Goal: Check status: Check status

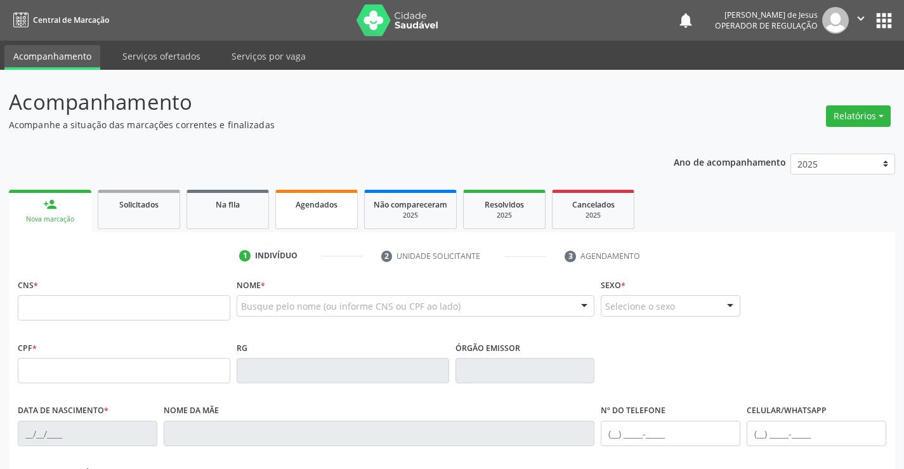
click at [310, 220] on link "Agendados" at bounding box center [316, 209] width 82 height 39
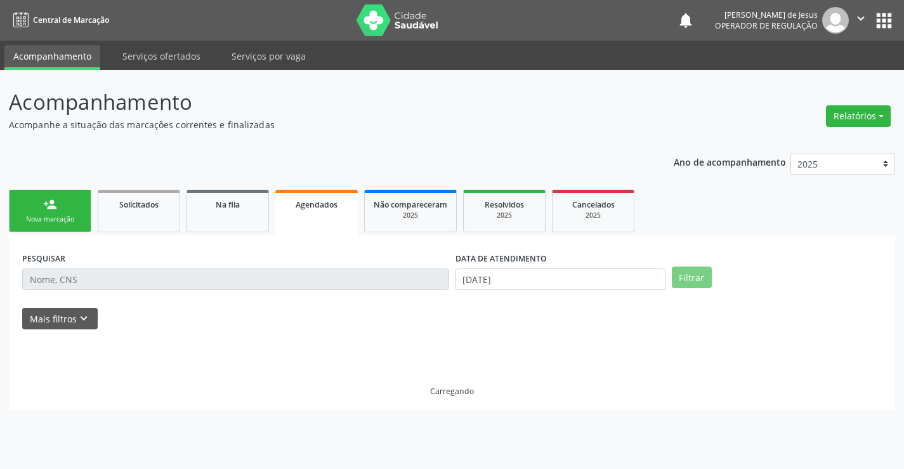
click at [310, 220] on link "Agendados" at bounding box center [316, 213] width 82 height 46
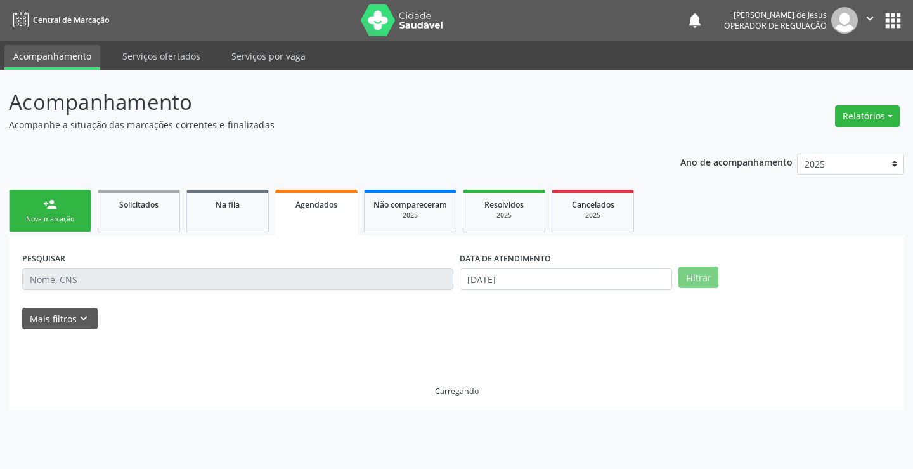
click at [310, 220] on link "Agendados" at bounding box center [316, 213] width 82 height 46
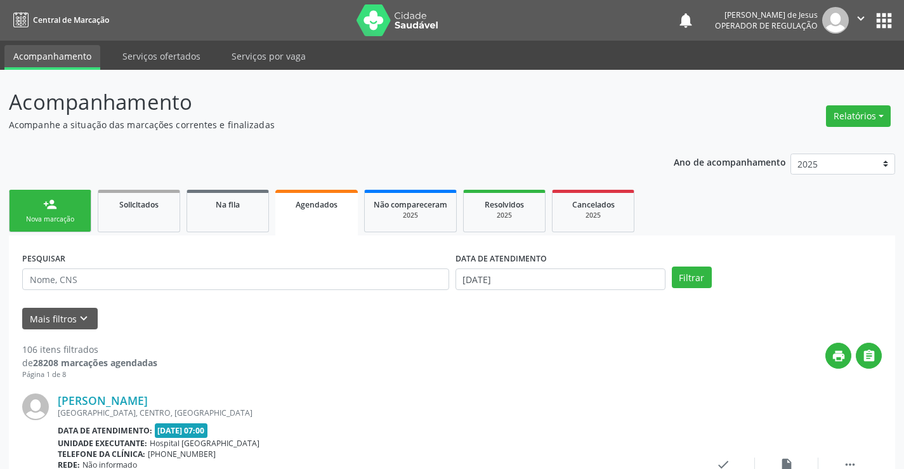
click at [310, 220] on link "Agendados" at bounding box center [316, 213] width 82 height 46
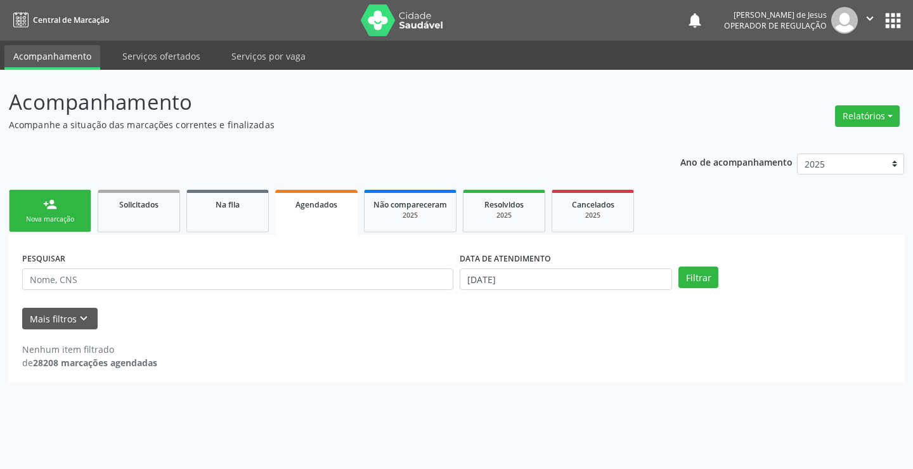
click at [310, 220] on link "Agendados" at bounding box center [316, 213] width 82 height 46
click at [304, 282] on input "text" at bounding box center [237, 279] width 431 height 22
type input "j"
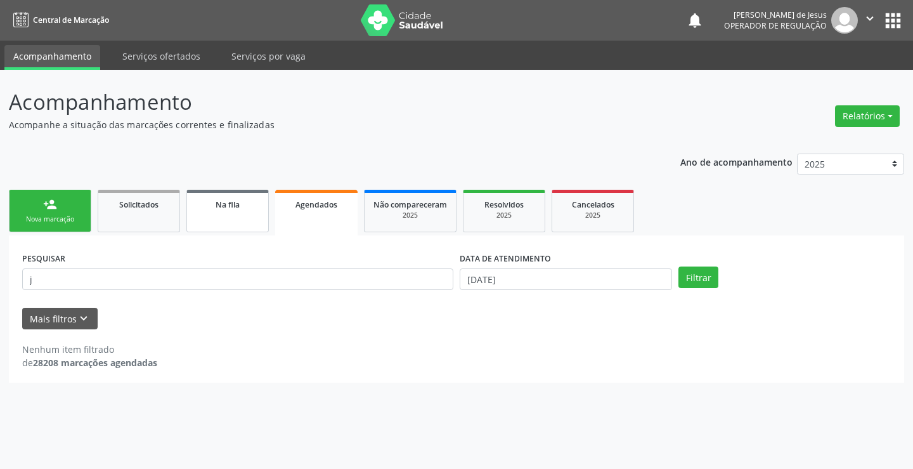
click at [256, 206] on div "Na fila" at bounding box center [227, 203] width 63 height 13
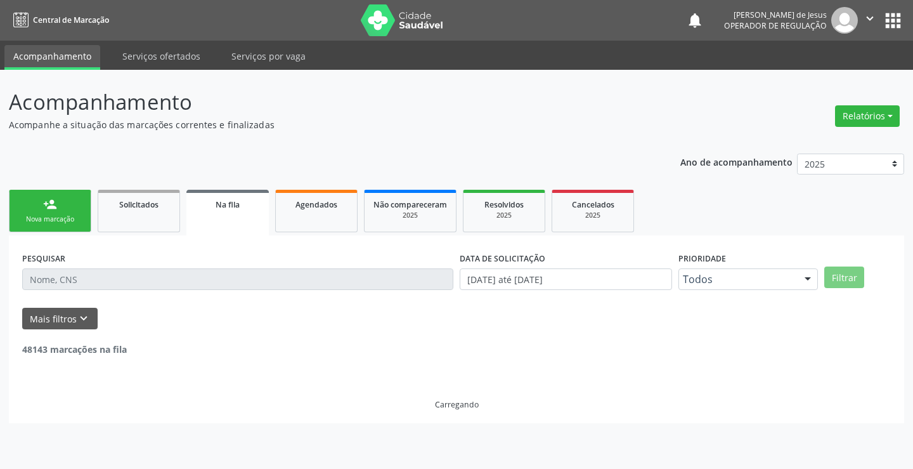
click at [221, 284] on input "text" at bounding box center [237, 279] width 431 height 22
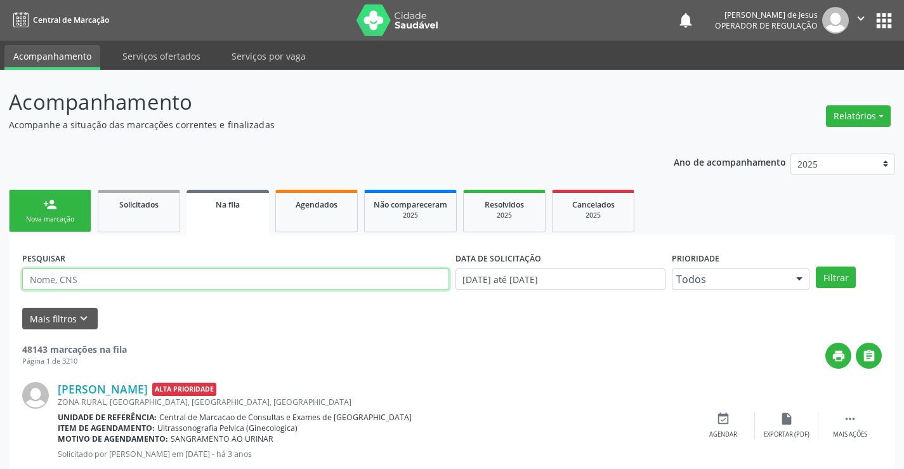
click at [222, 284] on input "text" at bounding box center [235, 279] width 427 height 22
type input "[PERSON_NAME]"
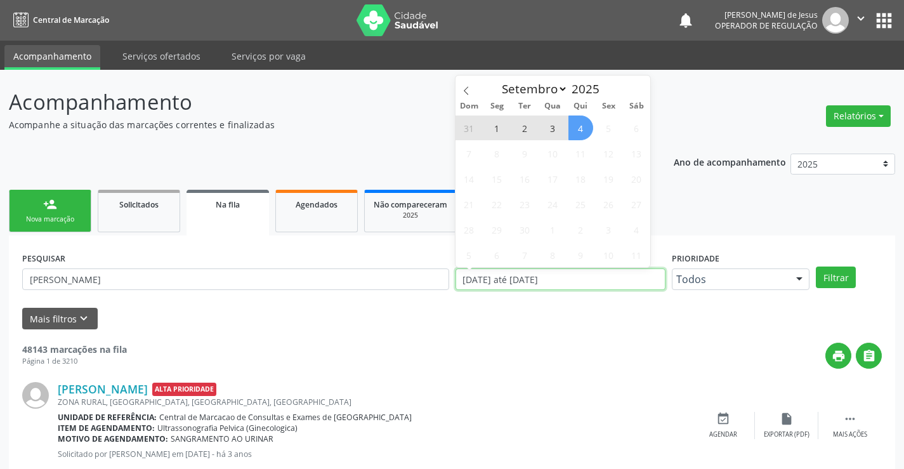
click at [604, 278] on input "[DATE] até [DATE]" at bounding box center [560, 279] width 210 height 22
type input "2023"
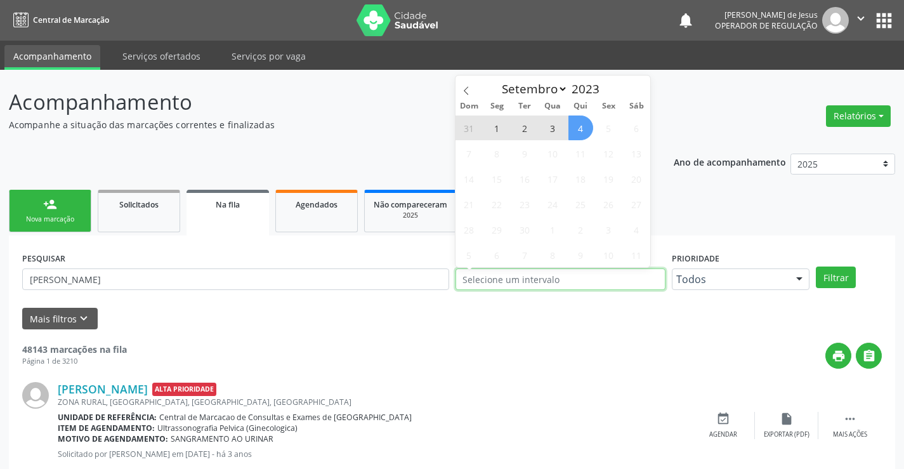
select select "0"
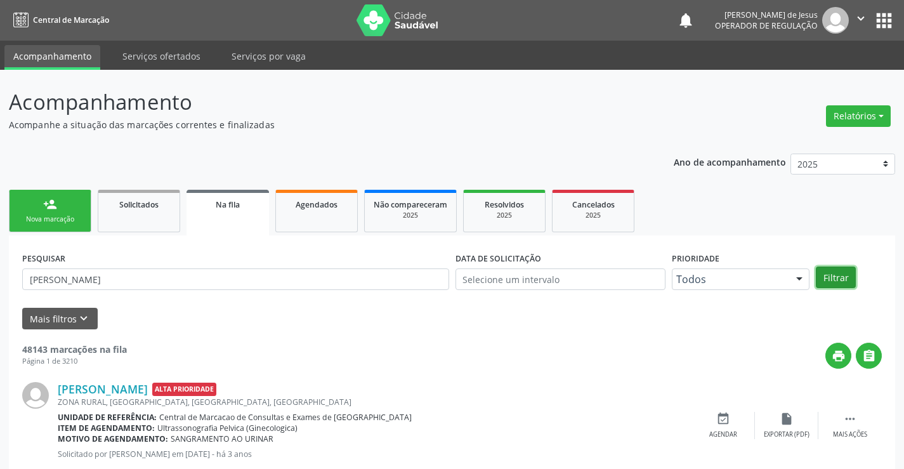
click at [836, 281] on button "Filtrar" at bounding box center [836, 277] width 40 height 22
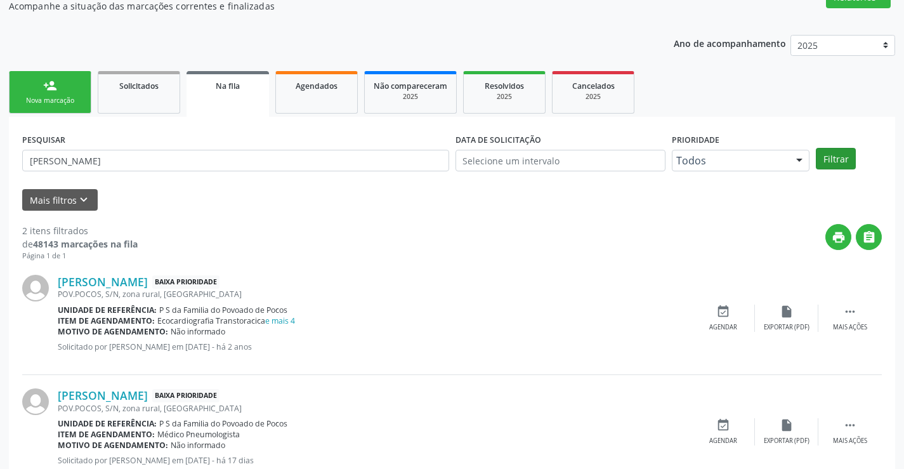
scroll to position [160, 0]
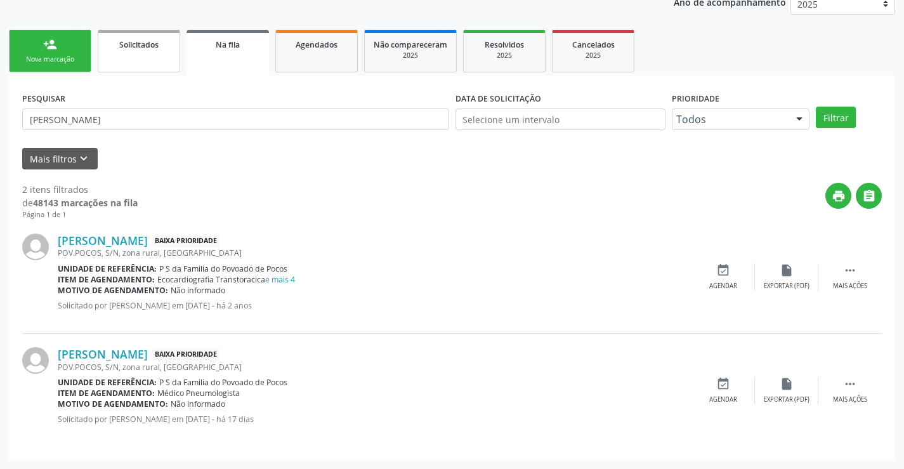
click at [141, 55] on link "Solicitados" at bounding box center [139, 51] width 82 height 43
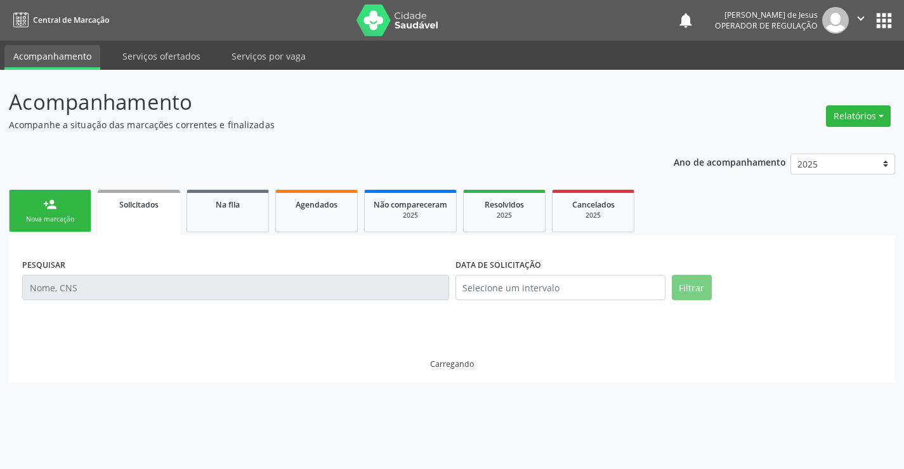
scroll to position [0, 0]
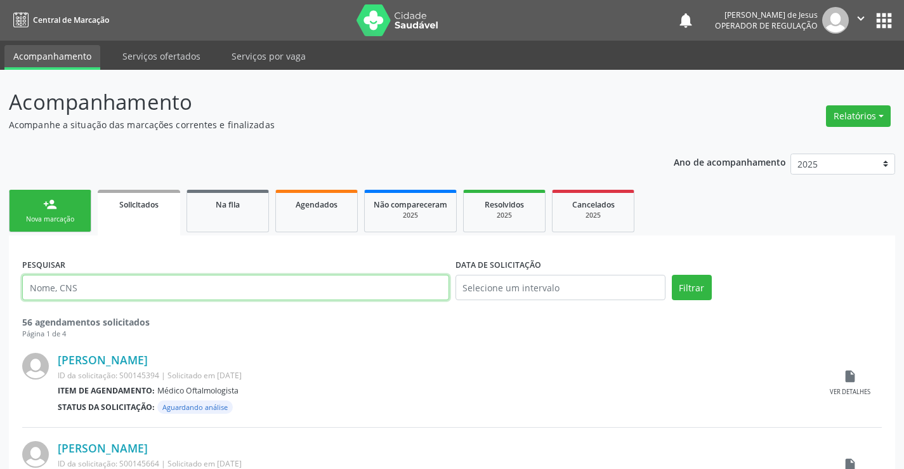
click at [151, 290] on input "text" at bounding box center [235, 287] width 427 height 25
type input "[PERSON_NAME]"
click at [672, 275] on button "Filtrar" at bounding box center [692, 287] width 40 height 25
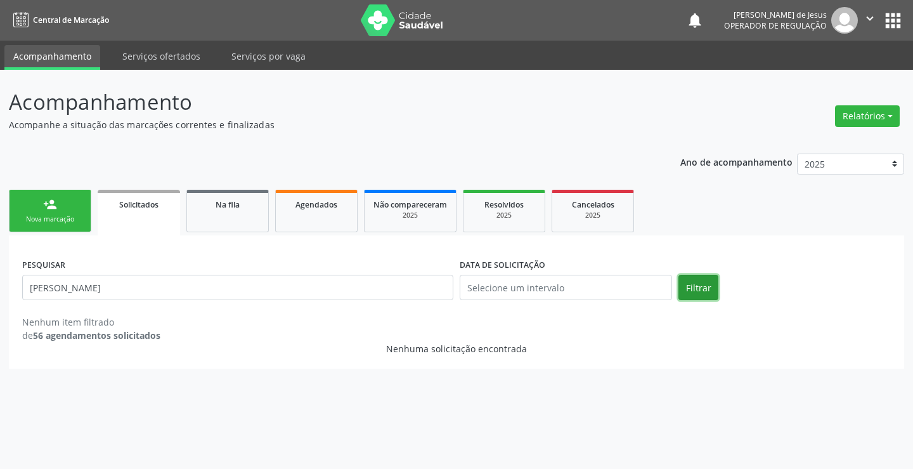
click at [686, 280] on button "Filtrar" at bounding box center [699, 287] width 40 height 25
click at [684, 282] on button "Filtrar" at bounding box center [699, 287] width 40 height 25
click at [242, 192] on link "Na fila" at bounding box center [227, 211] width 82 height 43
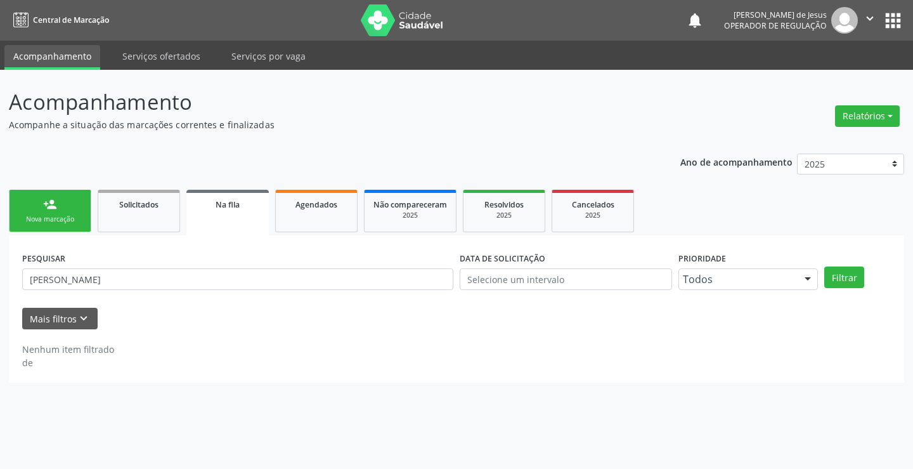
click at [242, 192] on link "Na fila" at bounding box center [227, 213] width 82 height 46
click at [335, 220] on link "Agendados" at bounding box center [316, 211] width 82 height 43
click at [333, 223] on link "Agendados" at bounding box center [316, 211] width 82 height 43
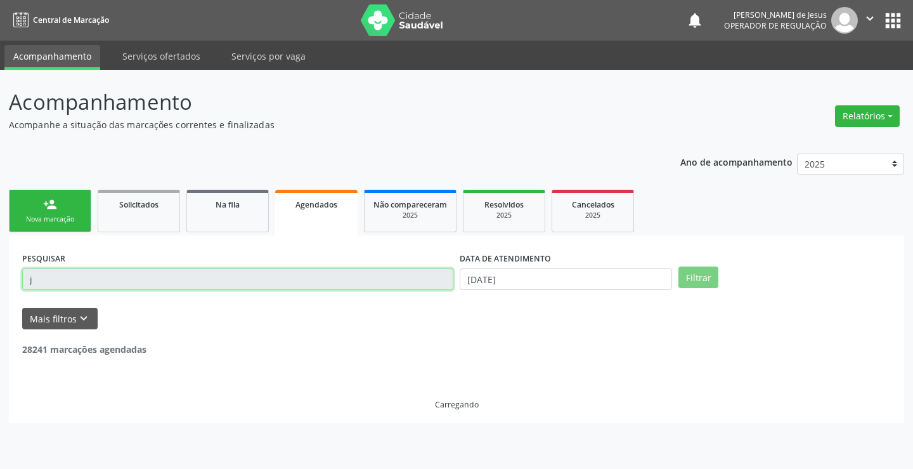
click at [303, 282] on input "j" at bounding box center [237, 279] width 431 height 22
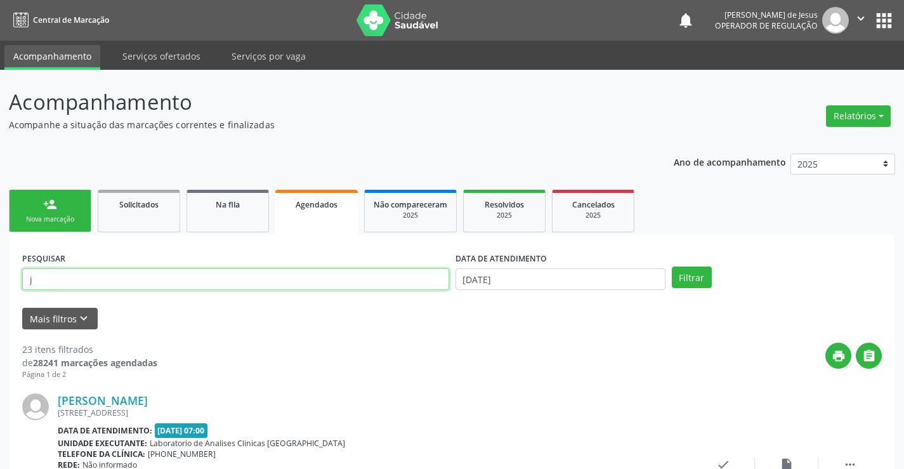
click at [303, 282] on input "j" at bounding box center [235, 279] width 427 height 22
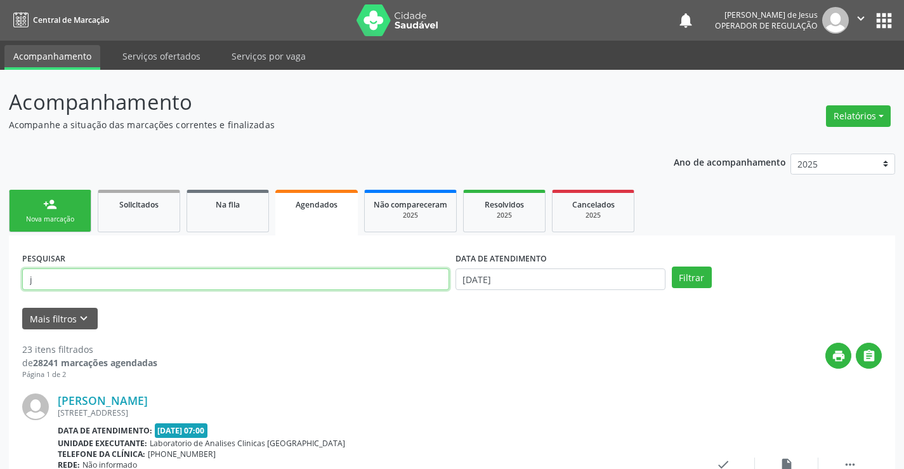
click at [303, 282] on input "j" at bounding box center [235, 279] width 427 height 22
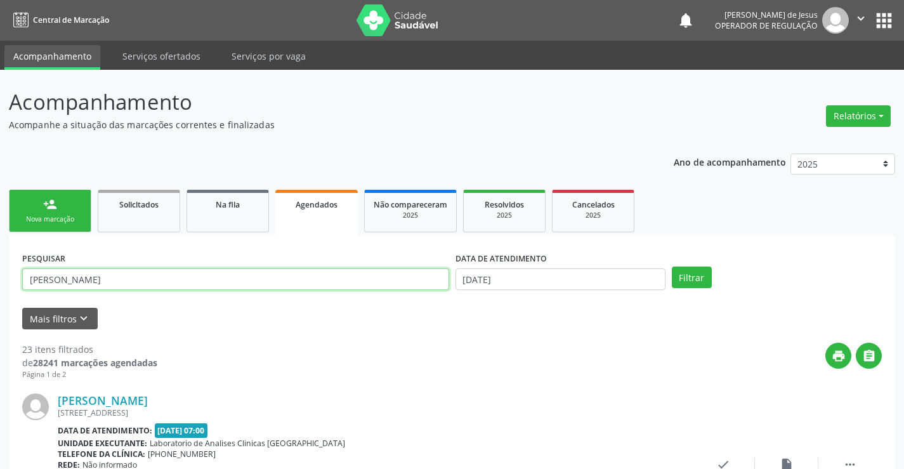
click at [672, 266] on button "Filtrar" at bounding box center [692, 277] width 40 height 22
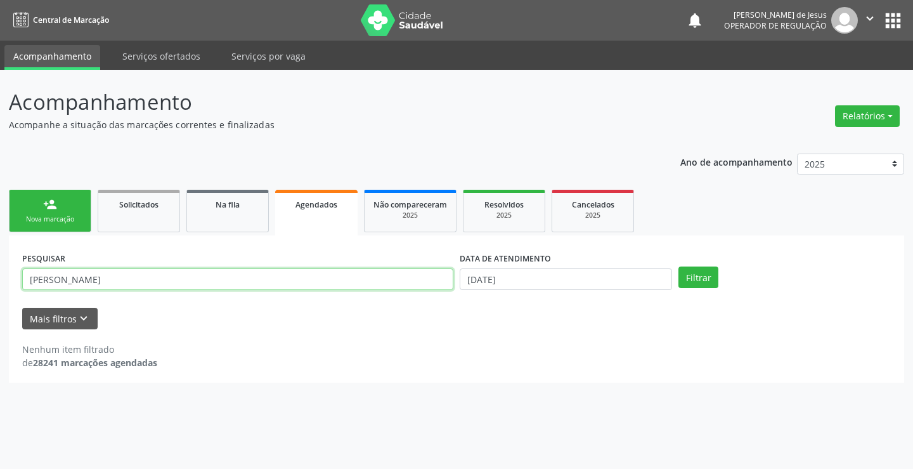
click at [140, 278] on input "[PERSON_NAME]" at bounding box center [237, 279] width 431 height 22
type input "[PERSON_NAME]"
click at [679, 266] on button "Filtrar" at bounding box center [699, 277] width 40 height 22
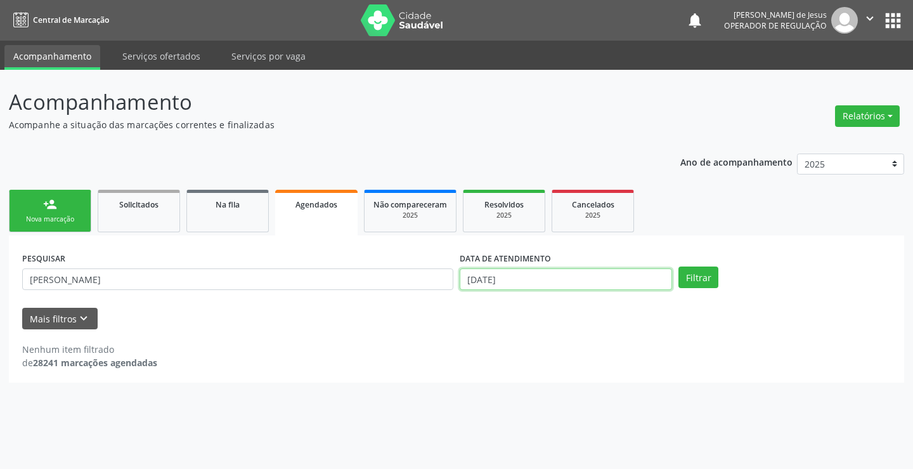
click at [561, 276] on input "[DATE]" at bounding box center [566, 279] width 213 height 22
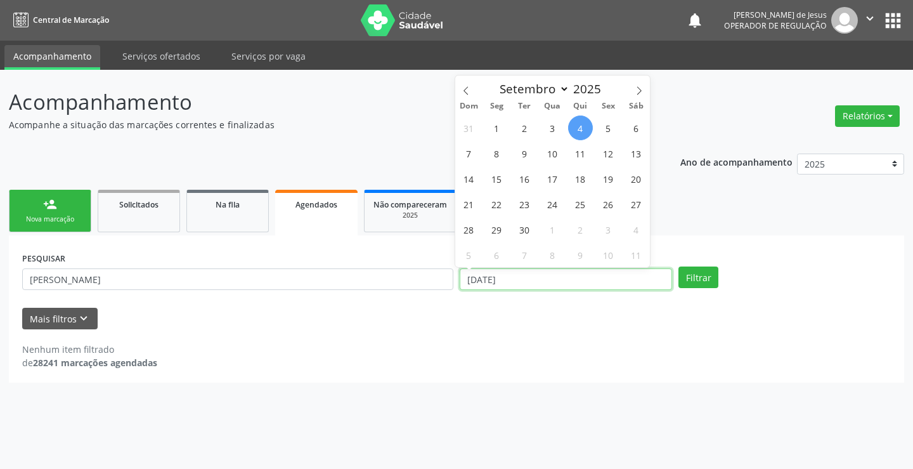
click at [561, 276] on input "[DATE]" at bounding box center [566, 279] width 213 height 22
click at [679, 266] on button "Filtrar" at bounding box center [699, 277] width 40 height 22
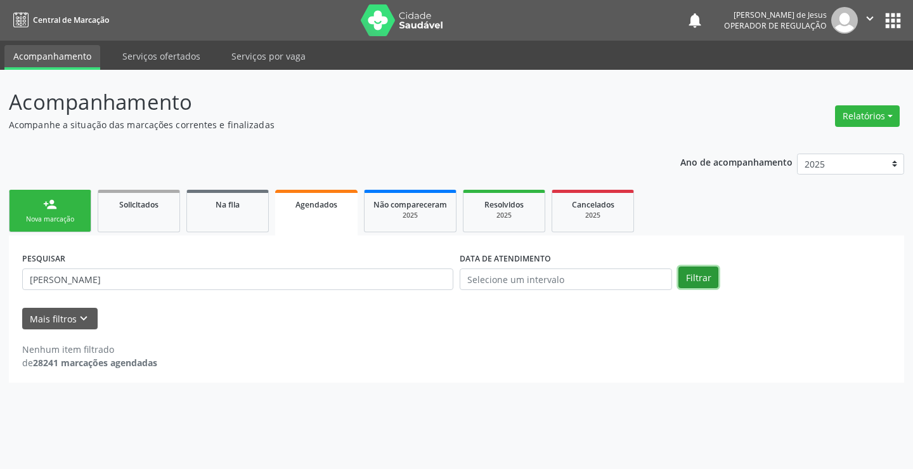
click at [684, 274] on button "Filtrar" at bounding box center [699, 277] width 40 height 22
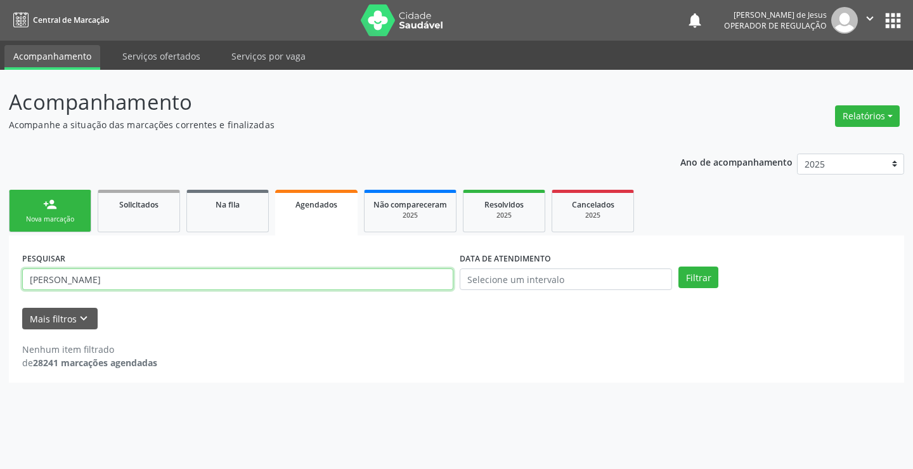
click at [369, 272] on input "[PERSON_NAME]" at bounding box center [237, 279] width 431 height 22
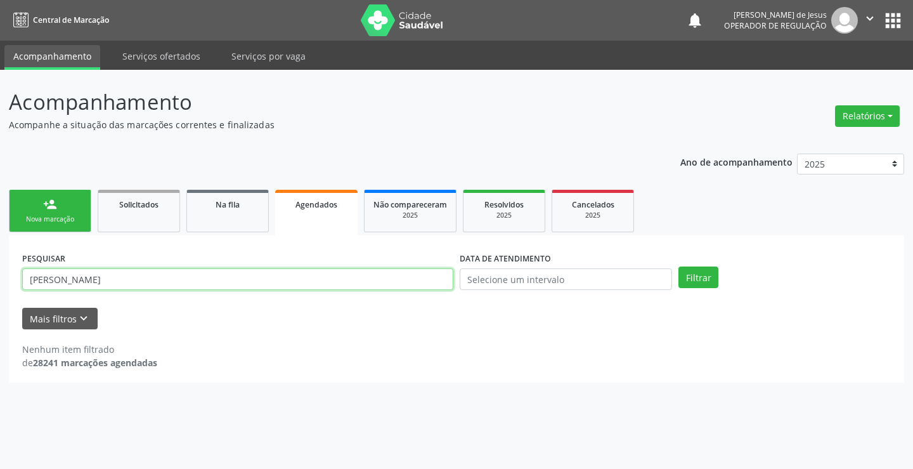
click at [369, 272] on input "[PERSON_NAME]" at bounding box center [237, 279] width 431 height 22
type input "7085023035579"
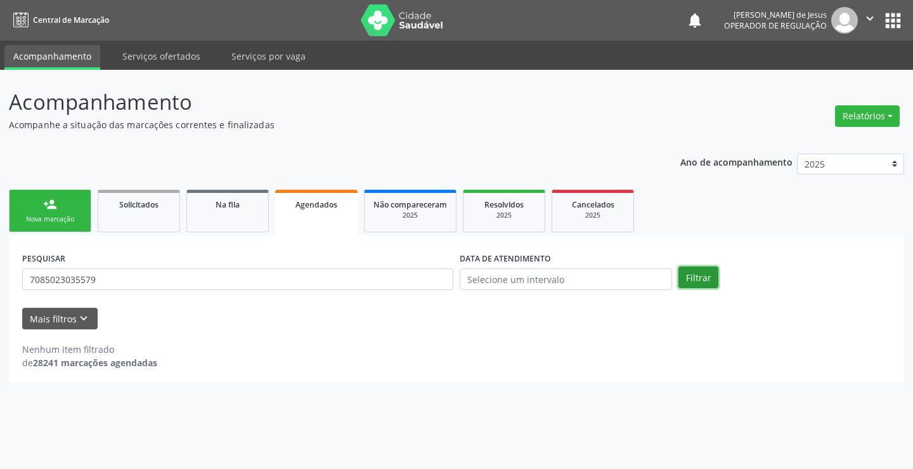
click at [702, 280] on button "Filtrar" at bounding box center [699, 277] width 40 height 22
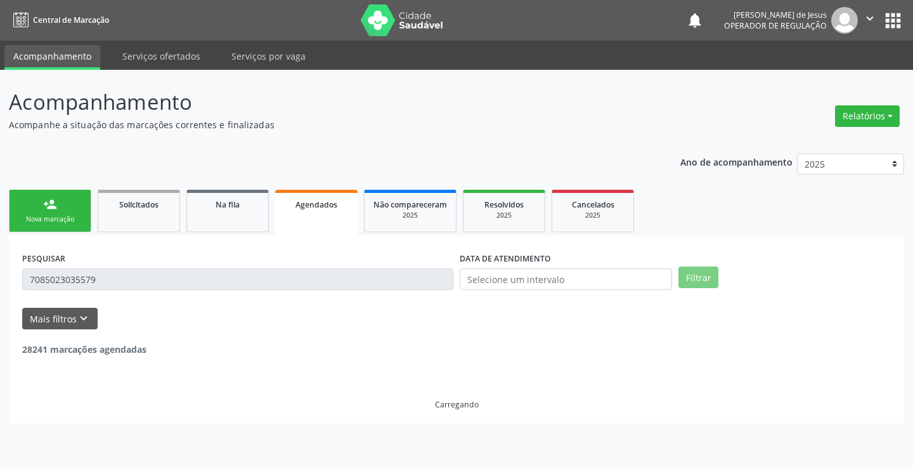
click at [704, 282] on button "Filtrar" at bounding box center [699, 277] width 40 height 22
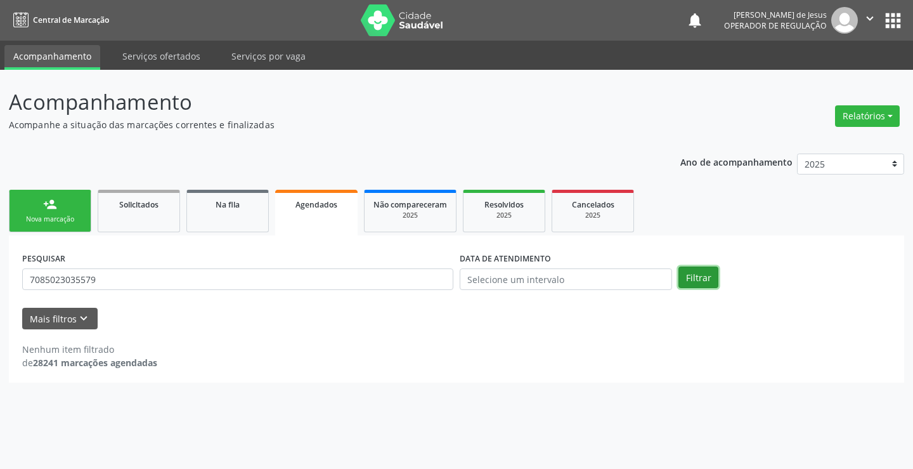
click at [704, 282] on button "Filtrar" at bounding box center [699, 277] width 40 height 22
click at [292, 206] on div "Agendados" at bounding box center [316, 203] width 65 height 13
drag, startPoint x: 709, startPoint y: 272, endPoint x: 703, endPoint y: 274, distance: 6.8
click at [703, 274] on button "Filtrar" at bounding box center [699, 277] width 40 height 22
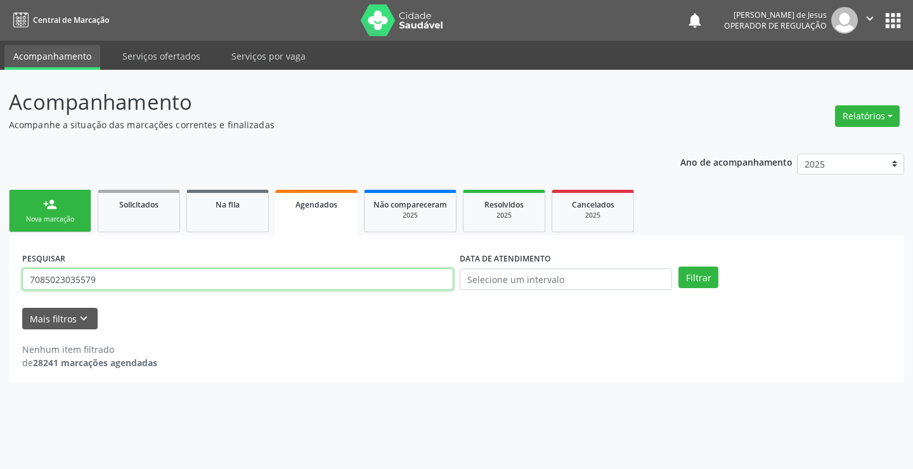
click at [308, 286] on input "7085023035579" at bounding box center [237, 279] width 431 height 22
type input "[PERSON_NAME]"
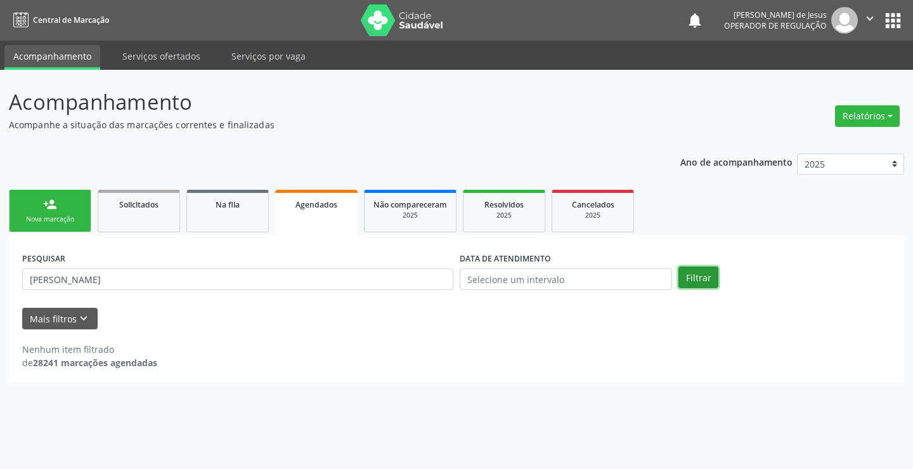
click at [702, 279] on button "Filtrar" at bounding box center [699, 277] width 40 height 22
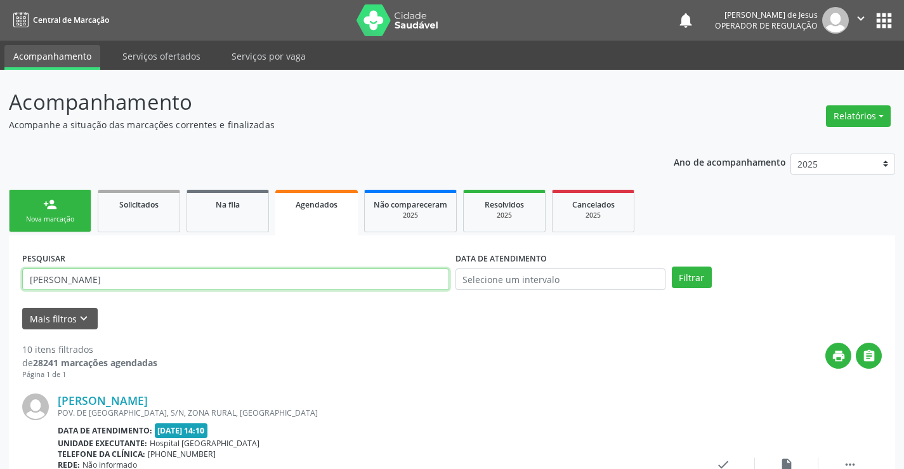
click at [278, 280] on input "[PERSON_NAME]" at bounding box center [235, 279] width 427 height 22
click at [278, 282] on input "[PERSON_NAME]" at bounding box center [235, 279] width 427 height 22
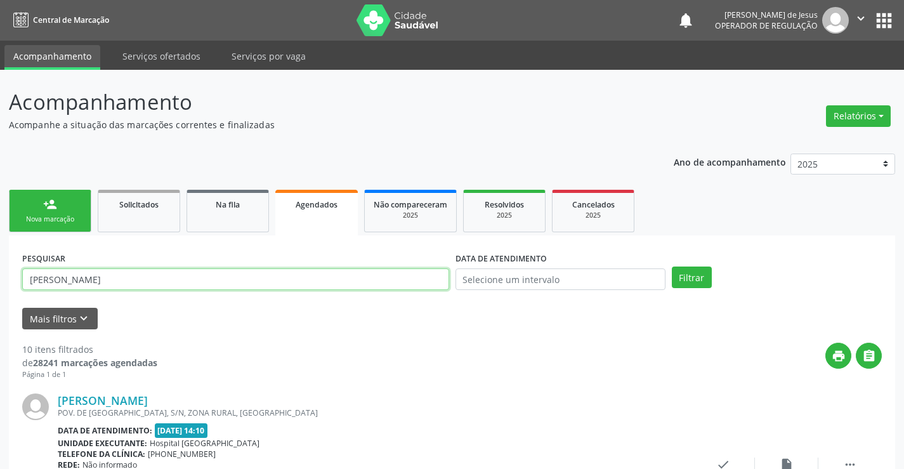
click at [278, 282] on input "[PERSON_NAME]" at bounding box center [235, 279] width 427 height 22
click at [672, 266] on button "Filtrar" at bounding box center [692, 277] width 40 height 22
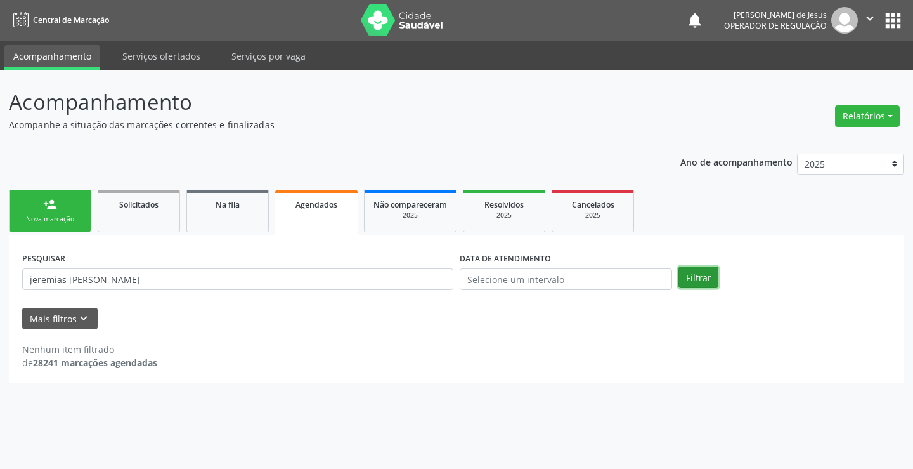
click at [690, 283] on button "Filtrar" at bounding box center [699, 277] width 40 height 22
click at [430, 284] on input "jeremias [PERSON_NAME]" at bounding box center [237, 279] width 431 height 22
click at [428, 286] on input "jeremias [PERSON_NAME]" at bounding box center [237, 279] width 431 height 22
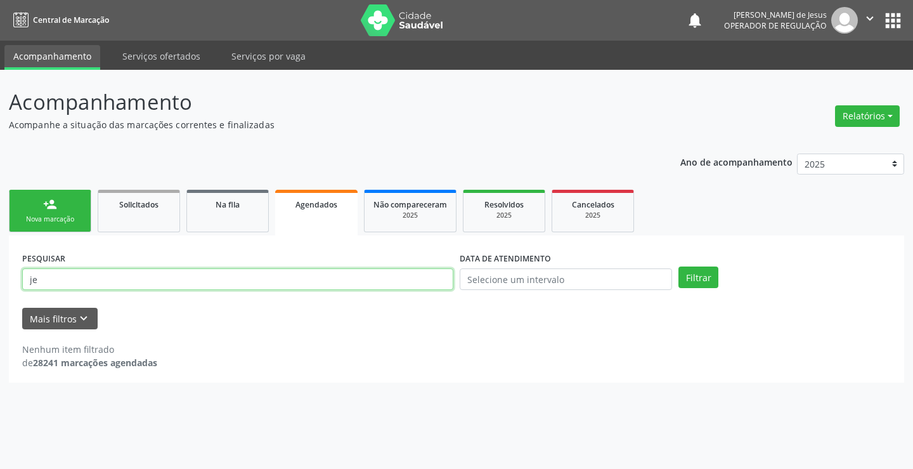
type input "j"
type input "700004312279904"
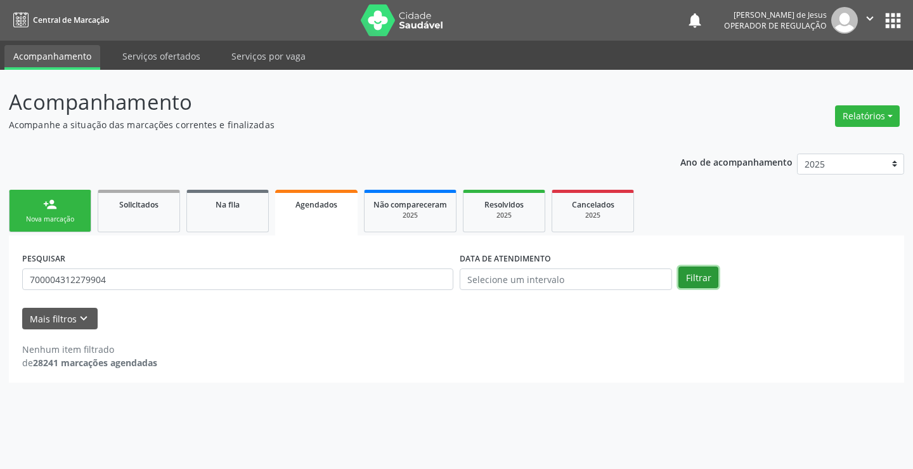
click at [695, 277] on button "Filtrar" at bounding box center [699, 277] width 40 height 22
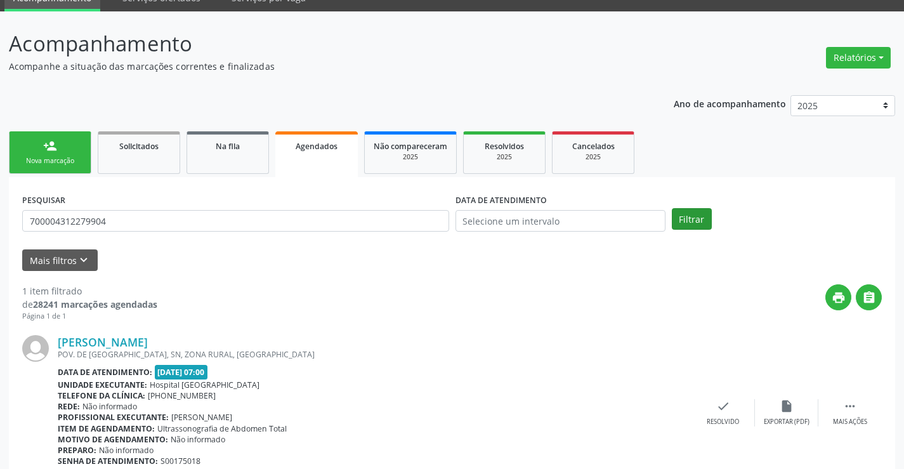
scroll to position [115, 0]
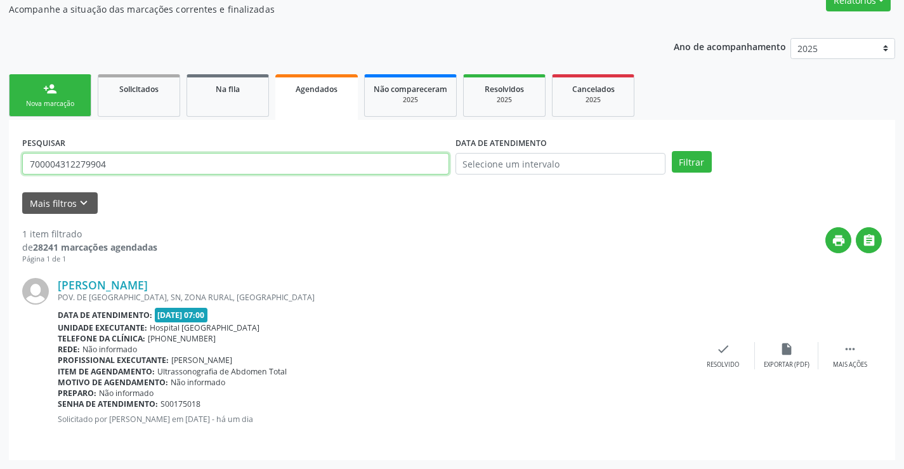
click at [112, 167] on input "700004312279904" at bounding box center [235, 164] width 427 height 22
click at [110, 160] on input "text" at bounding box center [235, 164] width 427 height 22
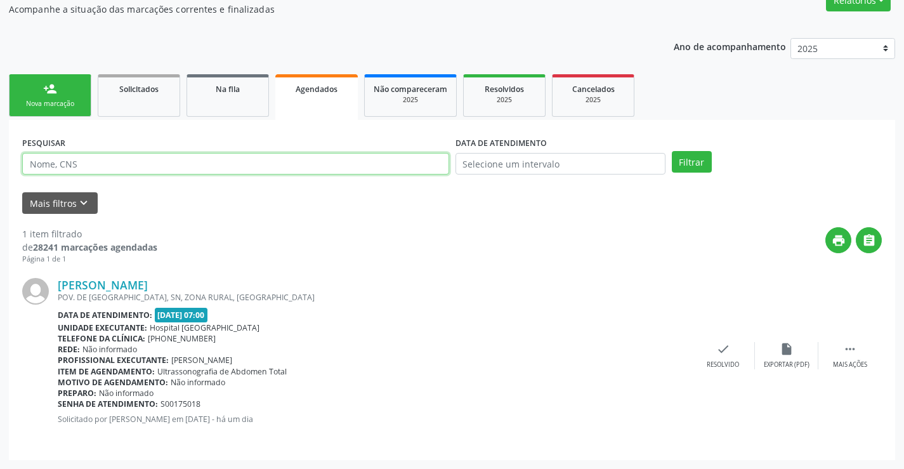
click at [111, 160] on input "text" at bounding box center [235, 164] width 427 height 22
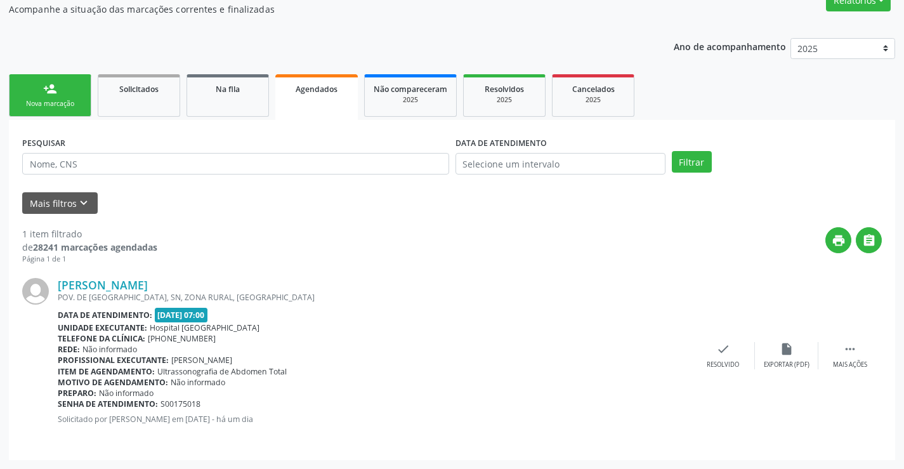
click at [308, 93] on span "Agendados" at bounding box center [317, 89] width 42 height 11
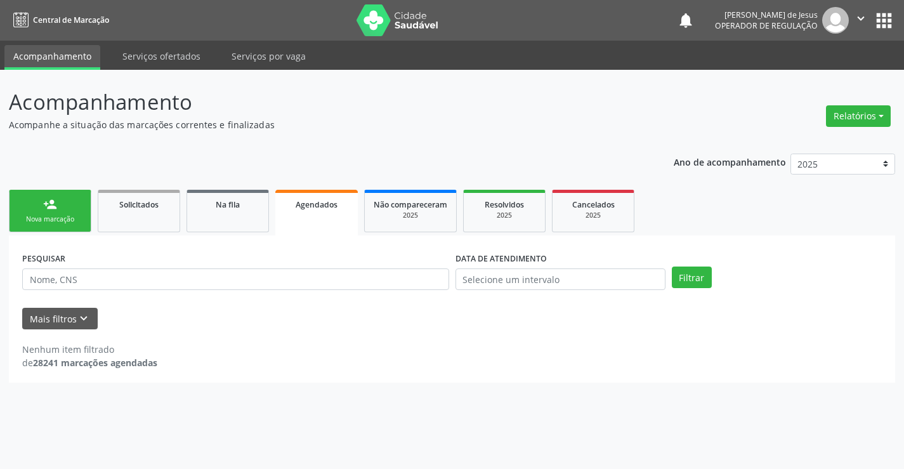
scroll to position [0, 0]
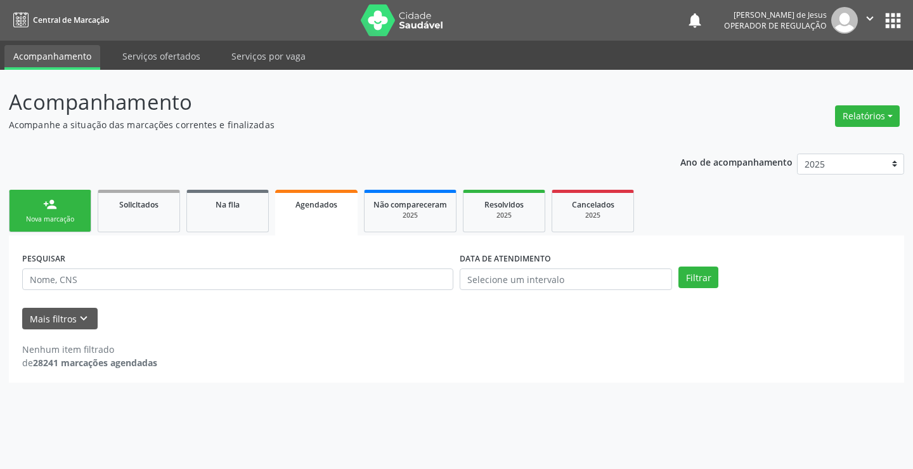
click at [327, 219] on link "Agendados" at bounding box center [316, 213] width 82 height 46
click at [263, 281] on input "text" at bounding box center [237, 279] width 431 height 22
type input "705401459479590"
click at [719, 278] on div "Filtrar" at bounding box center [785, 277] width 219 height 22
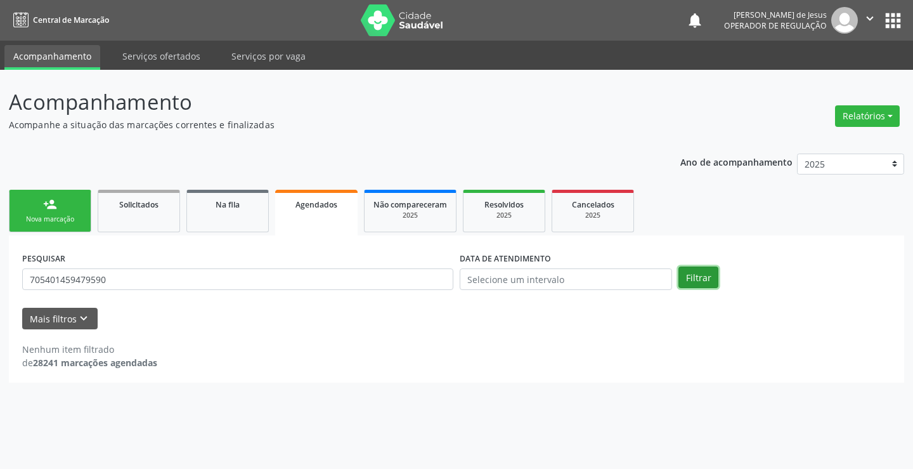
click at [715, 280] on button "Filtrar" at bounding box center [699, 277] width 40 height 22
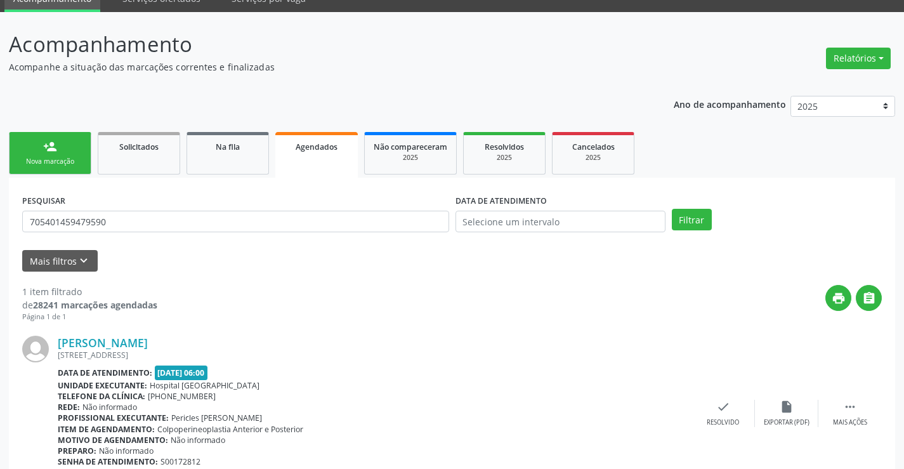
scroll to position [115, 0]
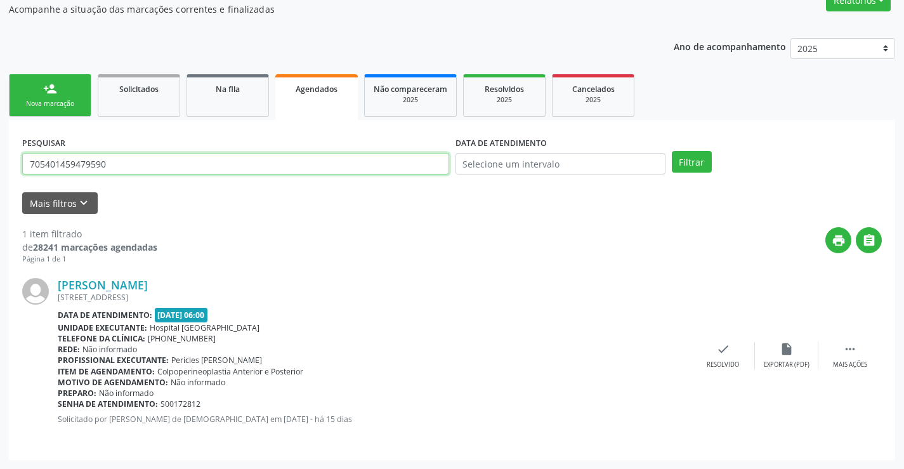
click at [350, 167] on input "705401459479590" at bounding box center [235, 164] width 427 height 22
click at [350, 166] on input "705401459479590" at bounding box center [235, 164] width 427 height 22
drag, startPoint x: 350, startPoint y: 166, endPoint x: 357, endPoint y: 167, distance: 7.2
click at [351, 165] on input "705401459479590" at bounding box center [235, 164] width 427 height 22
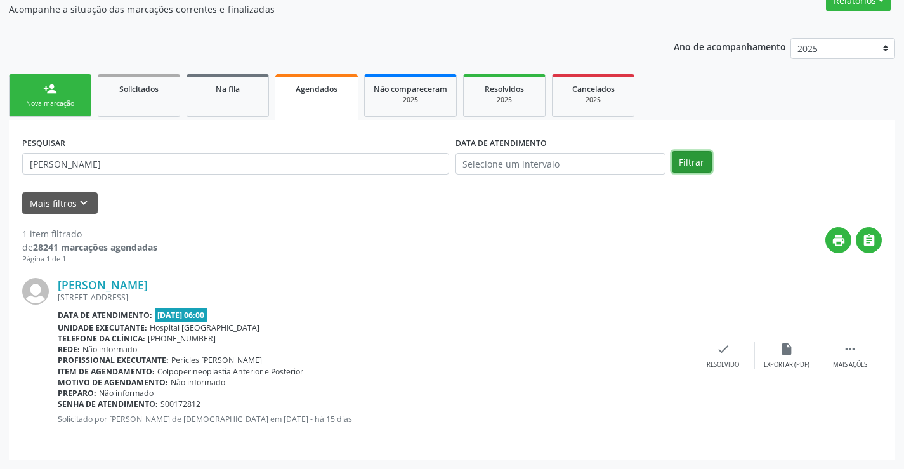
click at [687, 152] on button "Filtrar" at bounding box center [692, 162] width 40 height 22
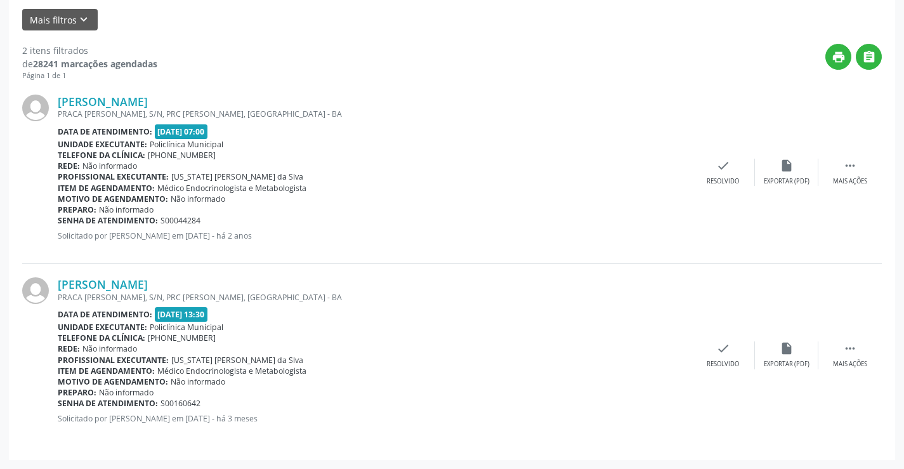
scroll to position [0, 0]
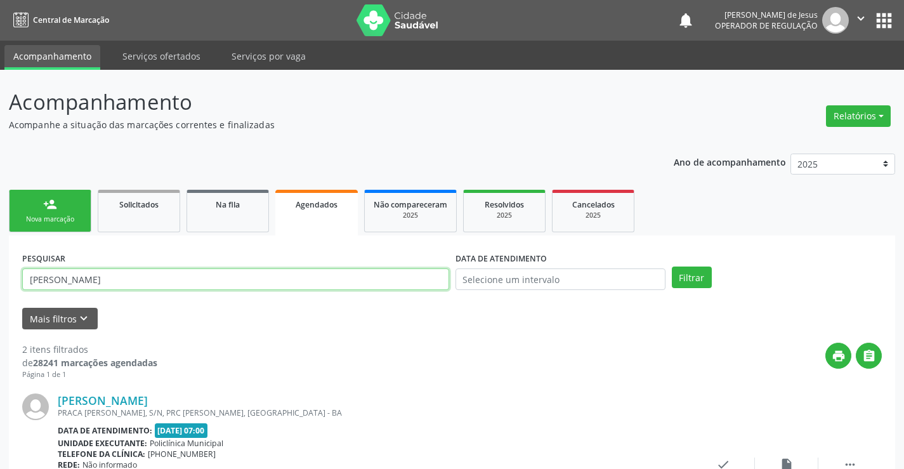
click at [339, 271] on input "[PERSON_NAME]" at bounding box center [235, 279] width 427 height 22
click at [339, 273] on input "[PERSON_NAME]" at bounding box center [235, 279] width 427 height 22
click at [328, 272] on input "[PERSON_NAME]" at bounding box center [235, 279] width 427 height 22
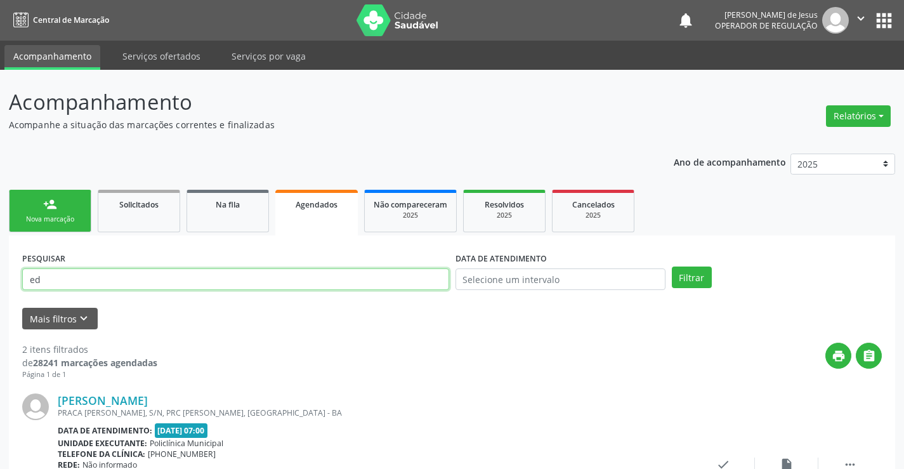
type input "e"
type input "704801052403549"
click at [672, 266] on button "Filtrar" at bounding box center [692, 277] width 40 height 22
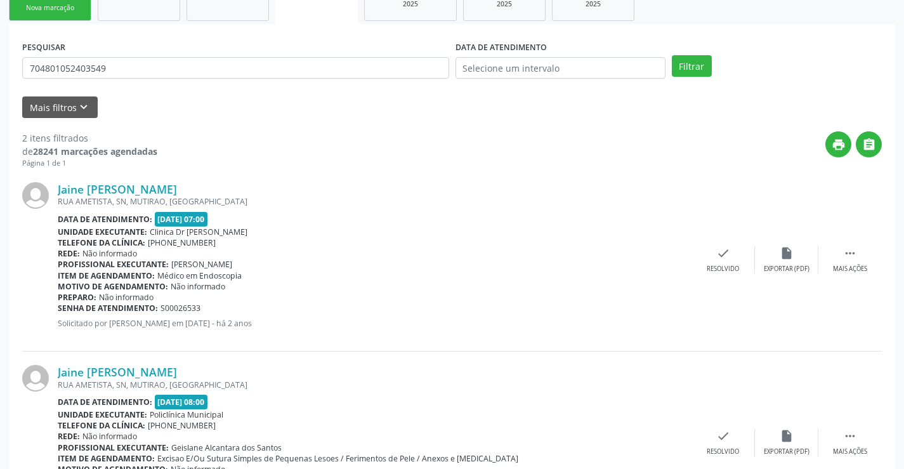
scroll to position [45, 0]
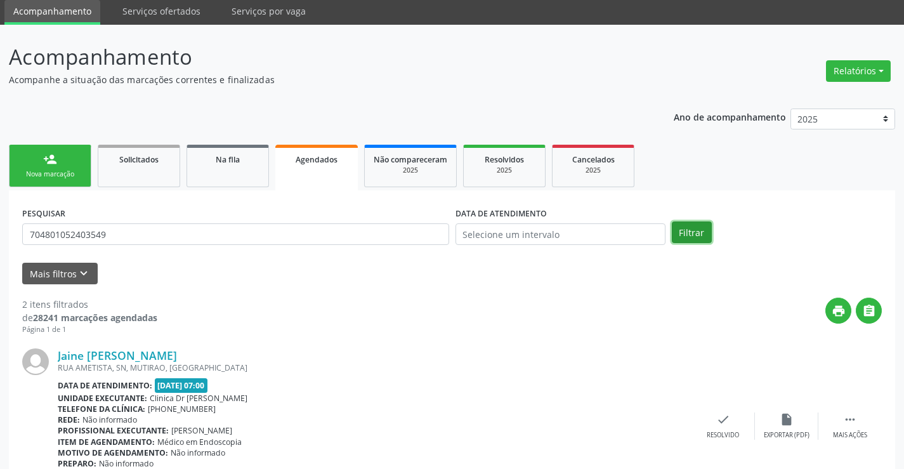
click at [688, 226] on button "Filtrar" at bounding box center [692, 232] width 40 height 22
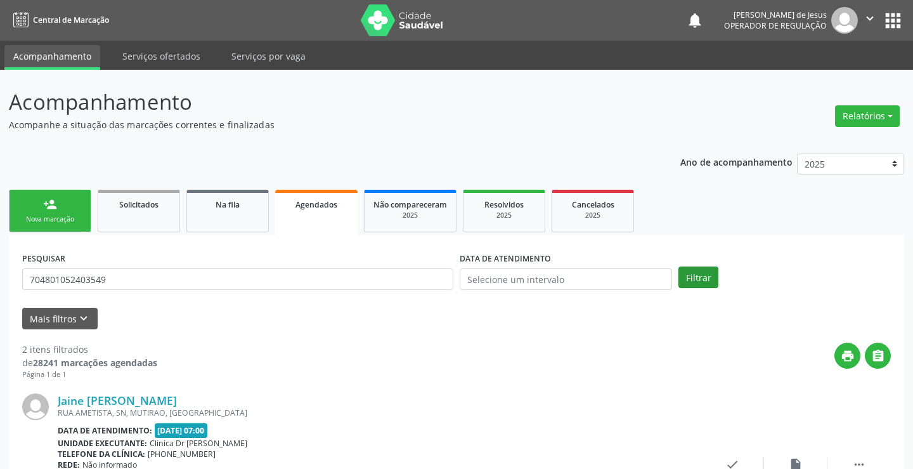
click at [688, 226] on ul "person_add Nova marcação Solicitados Na fila Agendados Não compareceram 2025 Re…" at bounding box center [457, 210] width 896 height 49
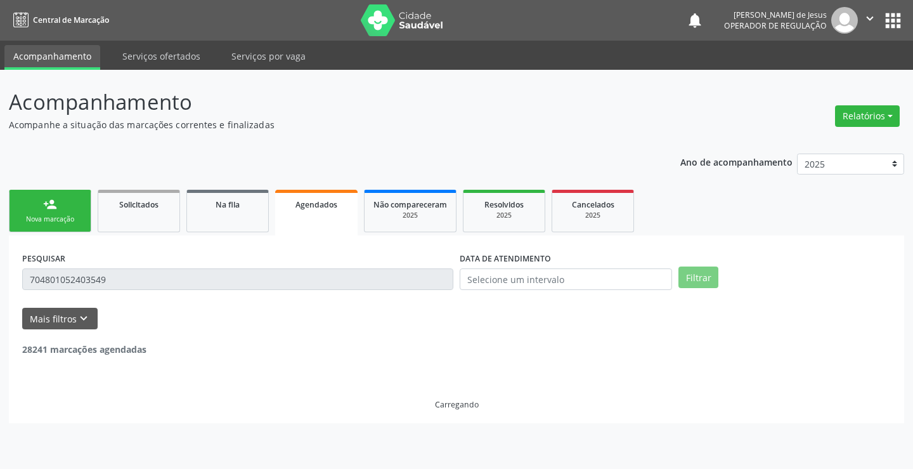
click at [688, 226] on ul "person_add Nova marcação Solicitados Na fila Agendados Não compareceram 2025 Re…" at bounding box center [457, 210] width 896 height 49
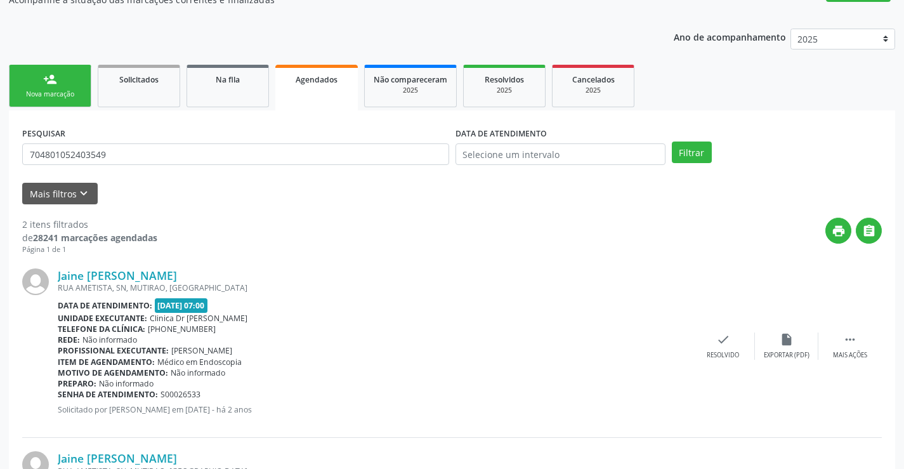
scroll to position [45, 0]
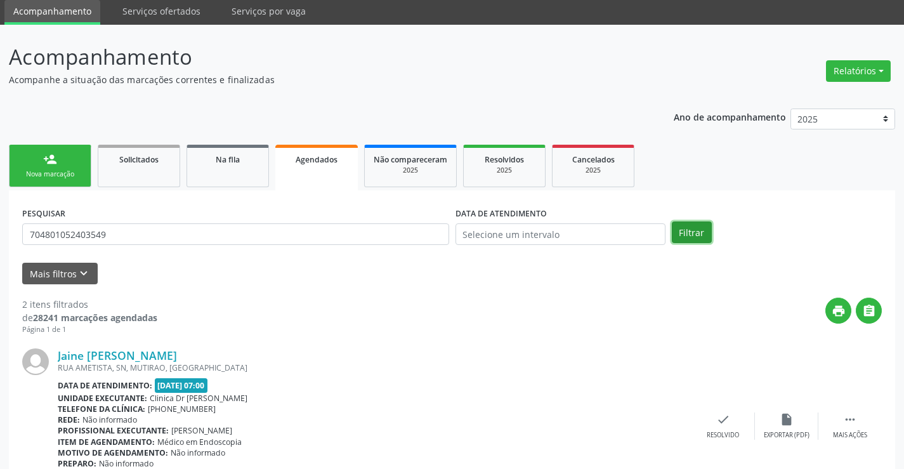
click at [687, 226] on button "Filtrar" at bounding box center [692, 232] width 40 height 22
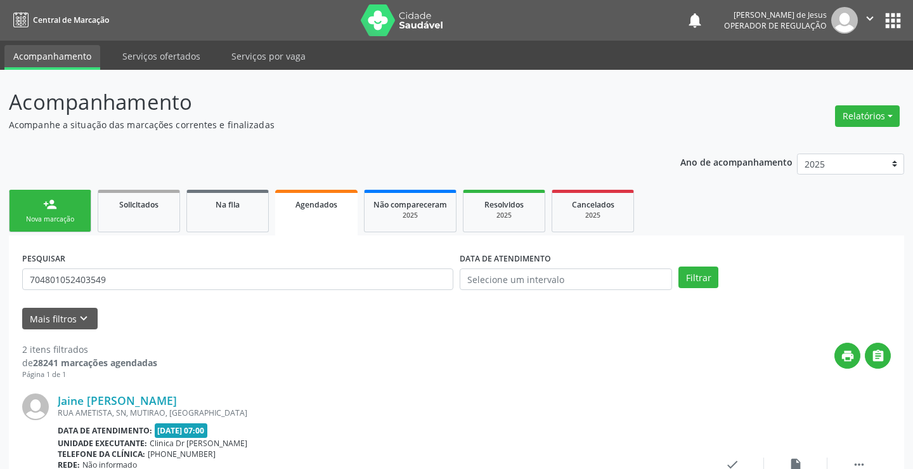
click at [687, 226] on ul "person_add Nova marcação Solicitados Na fila Agendados Não compareceram 2025 Re…" at bounding box center [457, 210] width 896 height 49
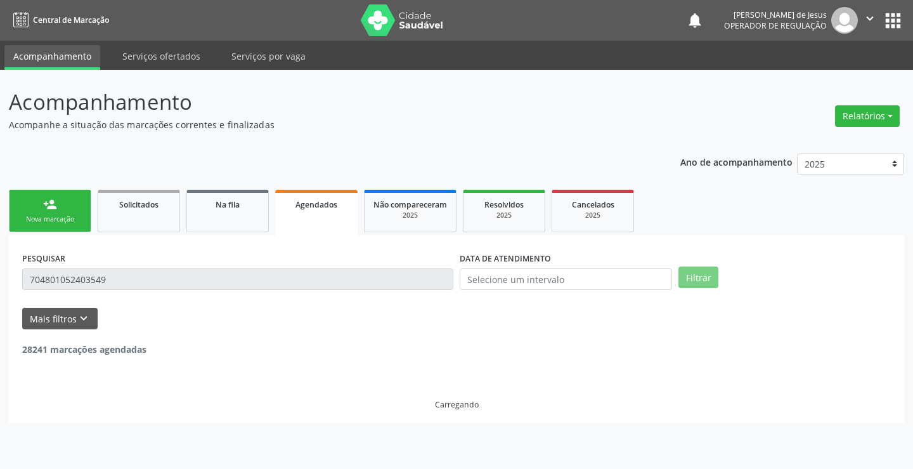
click at [687, 226] on ul "person_add Nova marcação Solicitados Na fila Agendados Não compareceram 2025 Re…" at bounding box center [457, 210] width 896 height 49
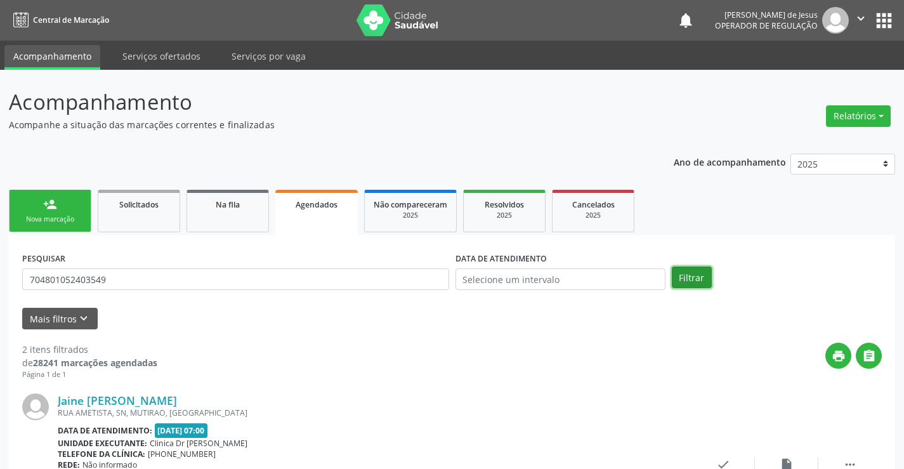
click at [687, 285] on button "Filtrar" at bounding box center [692, 277] width 40 height 22
click at [355, 285] on input "704801052403549" at bounding box center [235, 279] width 427 height 22
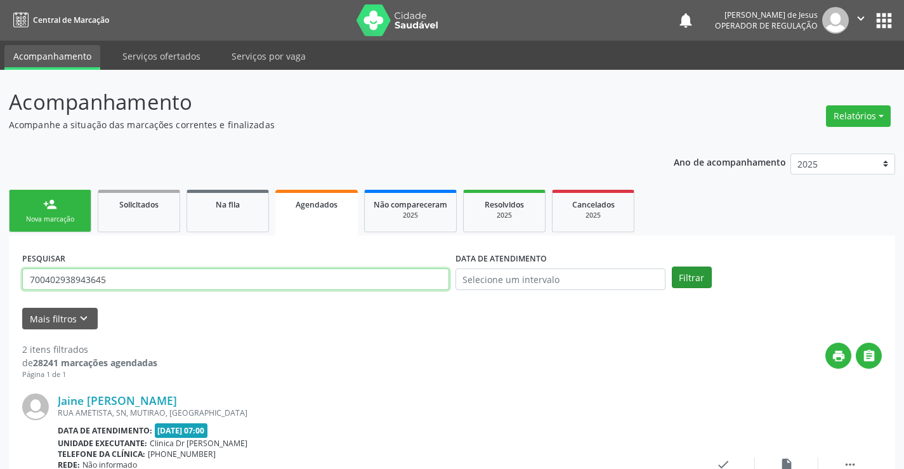
type input "700402938943645"
click at [703, 281] on button "Filtrar" at bounding box center [692, 277] width 40 height 22
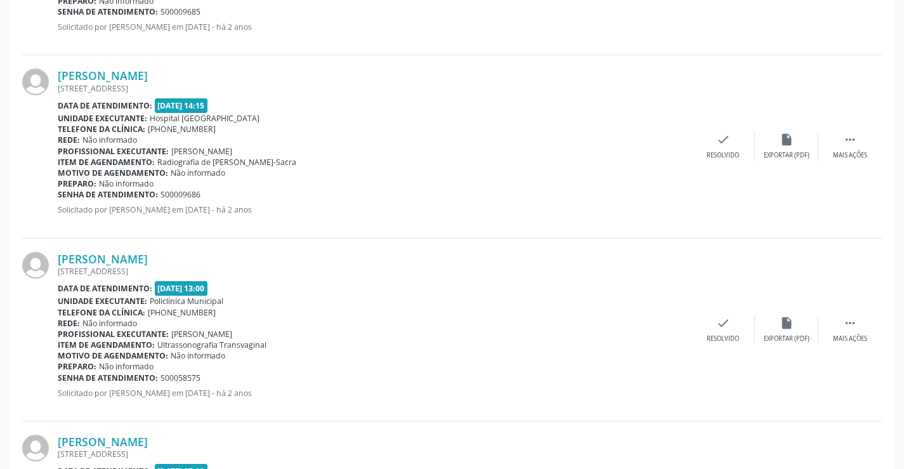
scroll to position [847, 0]
